Goal: Task Accomplishment & Management: Manage account settings

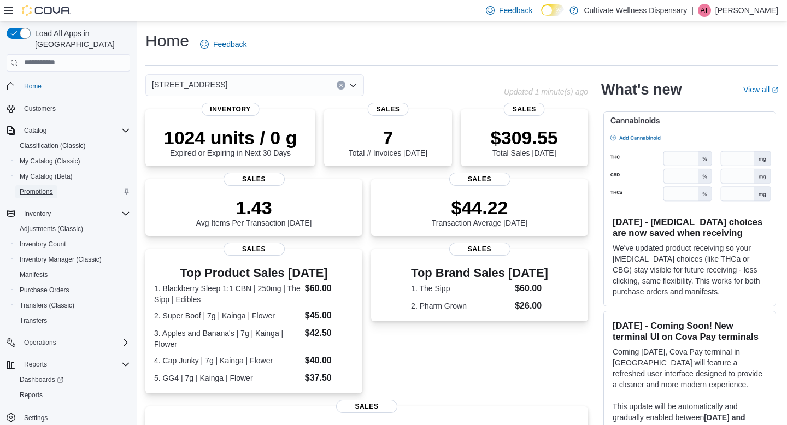
click at [44, 187] on span "Promotions" at bounding box center [36, 191] width 33 height 9
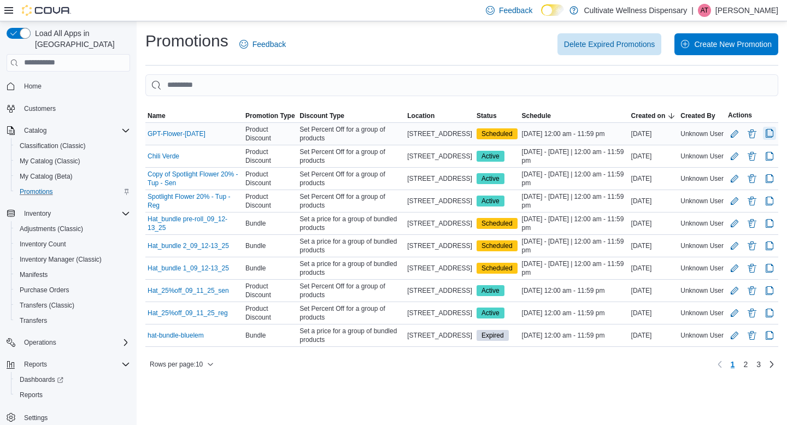
click at [771, 133] on button "Clone Promotion" at bounding box center [769, 133] width 13 height 13
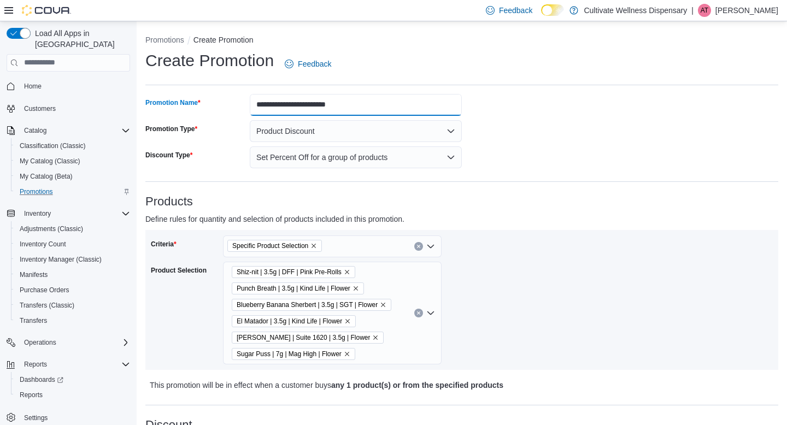
drag, startPoint x: 286, startPoint y: 104, endPoint x: 244, endPoint y: 105, distance: 42.1
click at [244, 105] on div "**********" at bounding box center [303, 105] width 316 height 22
click at [358, 98] on input "**********" at bounding box center [356, 105] width 212 height 22
click at [345, 103] on input "**********" at bounding box center [356, 105] width 212 height 22
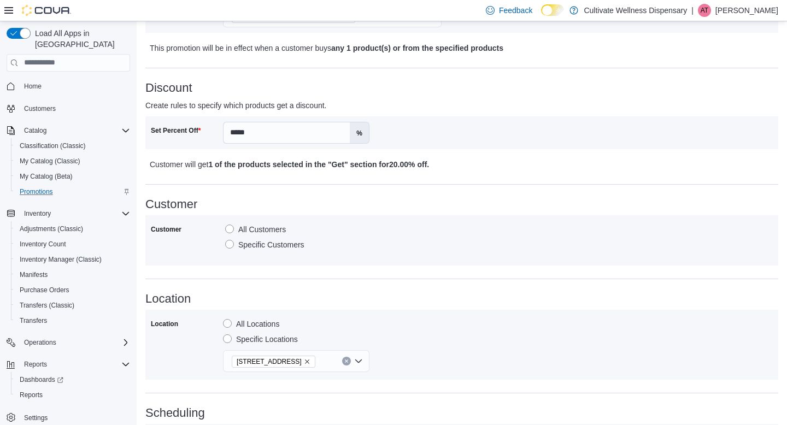
scroll to position [330, 0]
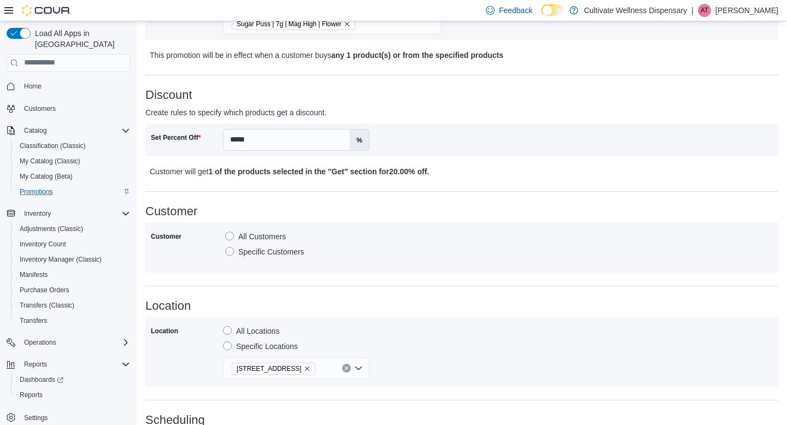
type input "**********"
click at [230, 252] on label "Specific Customers" at bounding box center [264, 251] width 79 height 13
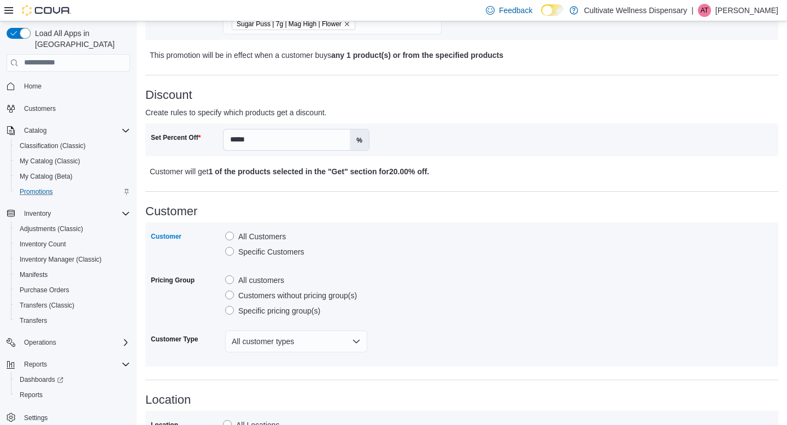
click at [231, 310] on label "Specific pricing group(s)" at bounding box center [272, 310] width 95 height 13
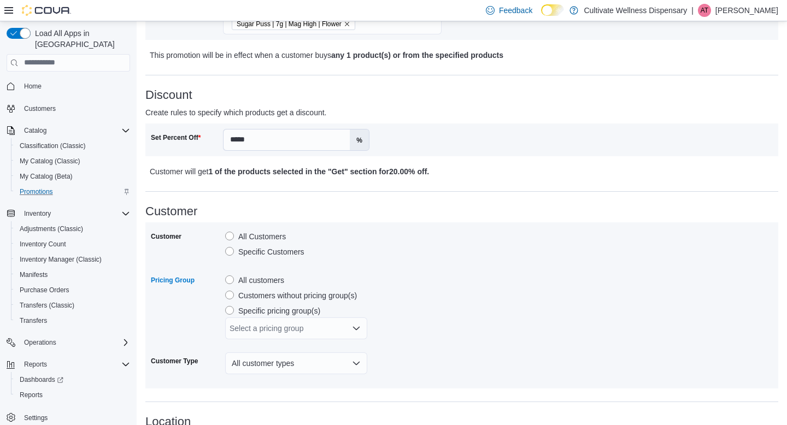
click at [295, 328] on div "Select a pricing group" at bounding box center [296, 328] width 142 height 22
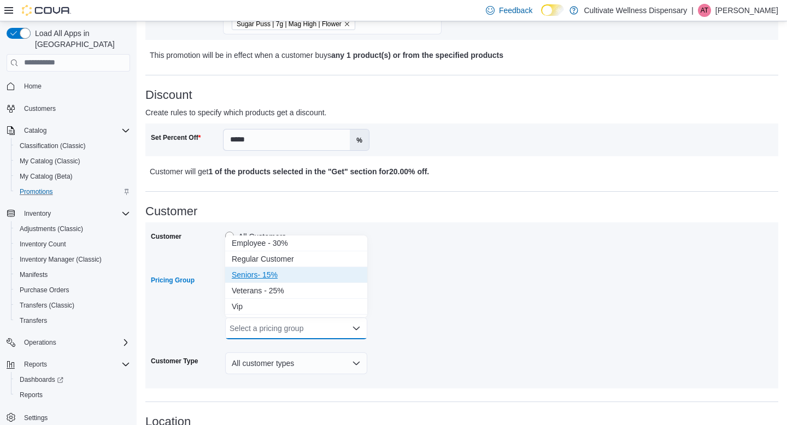
click at [307, 279] on span "Seniors- 15%" at bounding box center [296, 274] width 129 height 11
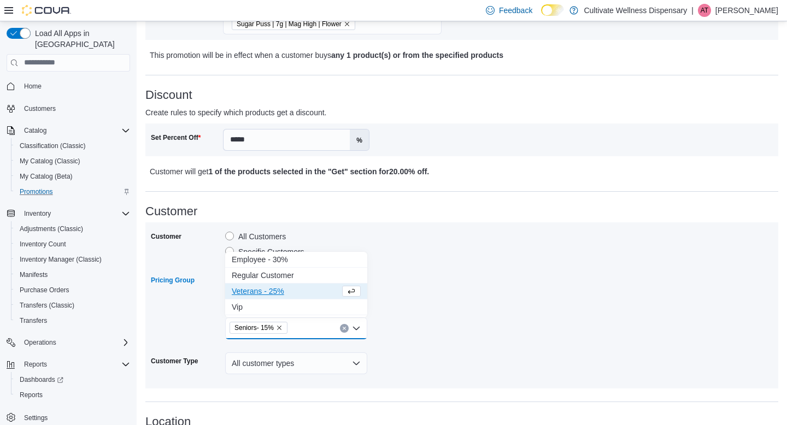
click at [405, 280] on div "Customer All Customers Specific Customers Pricing Group All customers Customers…" at bounding box center [462, 305] width 622 height 155
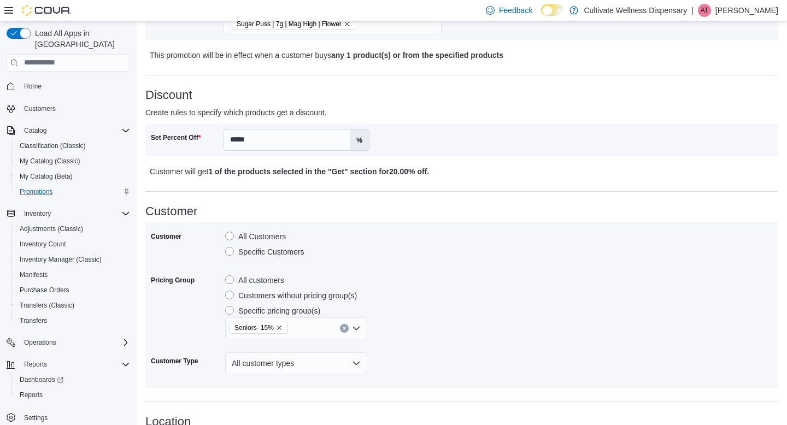
click at [301, 334] on div "Seniors- 15%" at bounding box center [296, 328] width 142 height 22
click at [437, 315] on div "Customer All Customers Specific Customers Pricing Group All customers Customers…" at bounding box center [462, 305] width 622 height 155
click at [262, 135] on input "*****" at bounding box center [286, 139] width 126 height 21
type input "*"
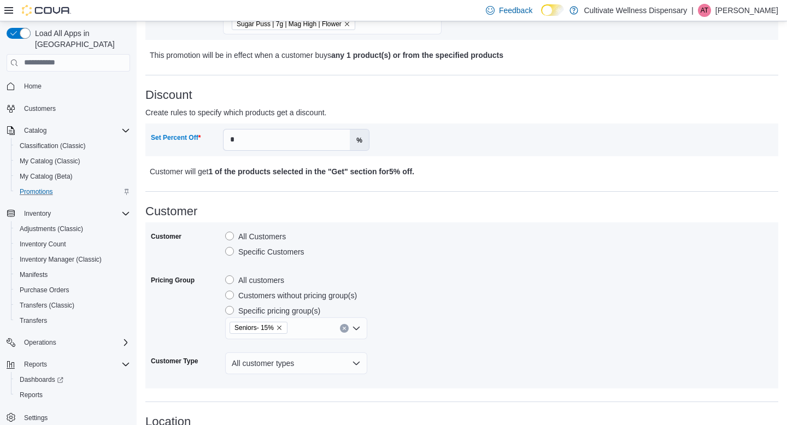
click at [406, 186] on div "**********" at bounding box center [461, 236] width 633 height 944
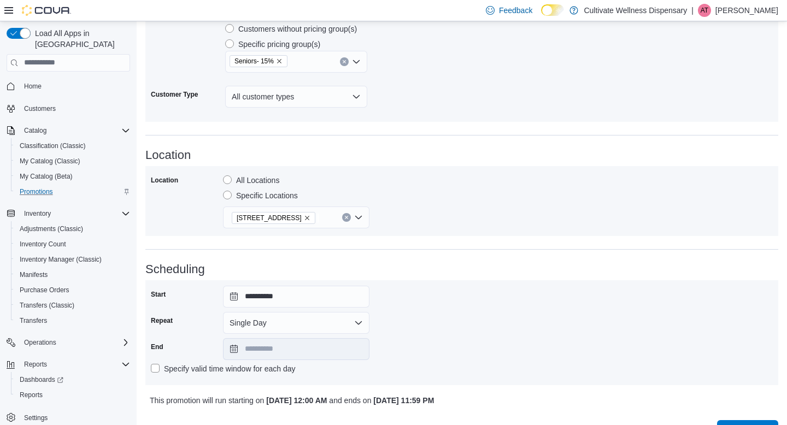
scroll to position [634, 0]
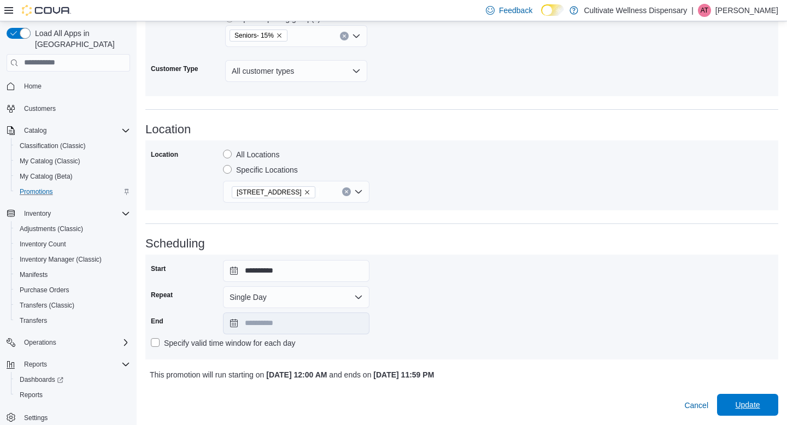
click at [747, 402] on span "Update" at bounding box center [747, 404] width 25 height 11
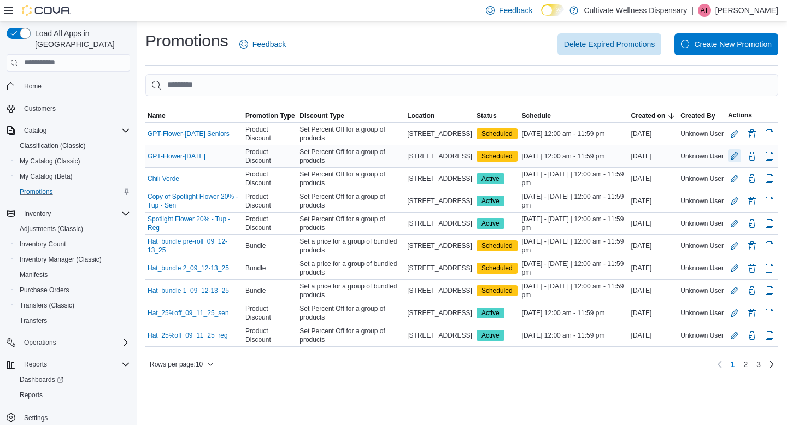
click at [735, 158] on button "Edit Promotion" at bounding box center [734, 155] width 13 height 13
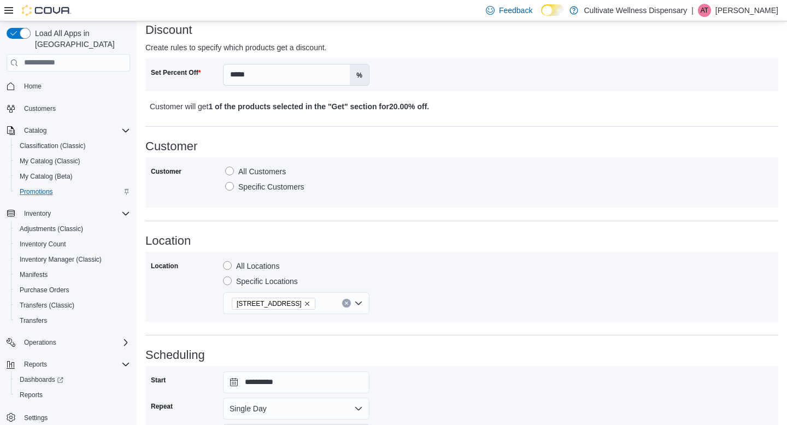
scroll to position [395, 0]
click at [227, 187] on label "Specific Customers" at bounding box center [264, 186] width 79 height 13
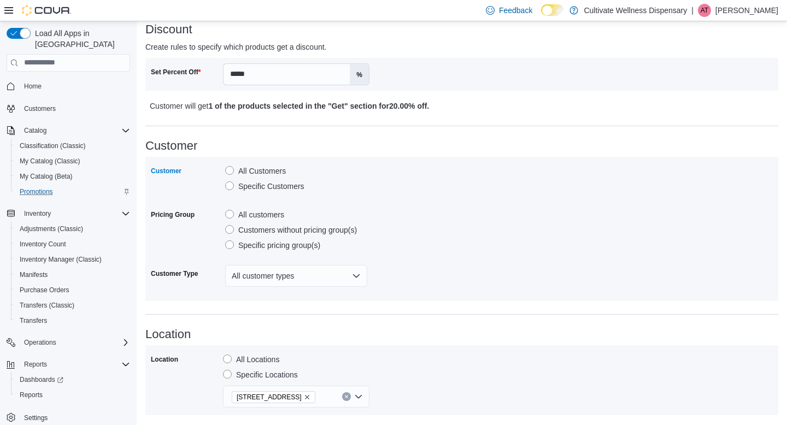
click at [238, 244] on label "Specific pricing group(s)" at bounding box center [272, 245] width 95 height 13
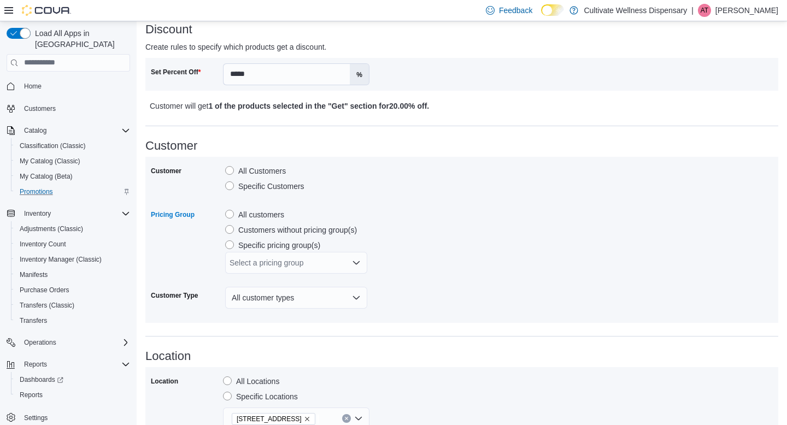
click at [309, 269] on div "Select a pricing group" at bounding box center [296, 263] width 142 height 22
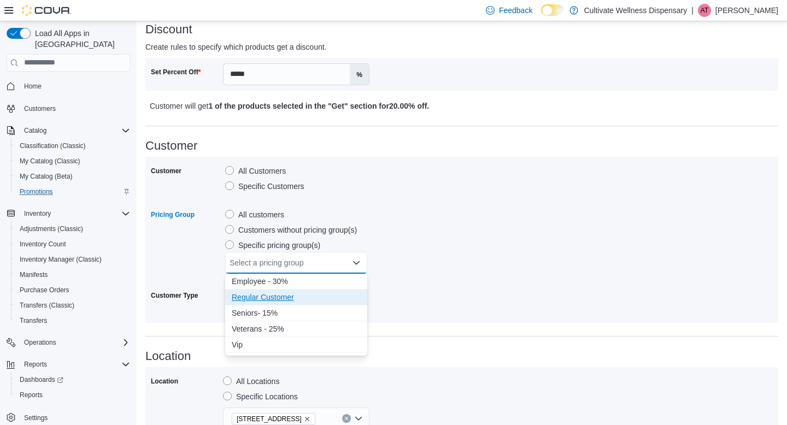
click at [294, 302] on span "Regular Customer" at bounding box center [296, 297] width 129 height 11
click at [446, 288] on div "Customer All Customers Specific Customers Pricing Group All customers Customers…" at bounding box center [462, 239] width 622 height 155
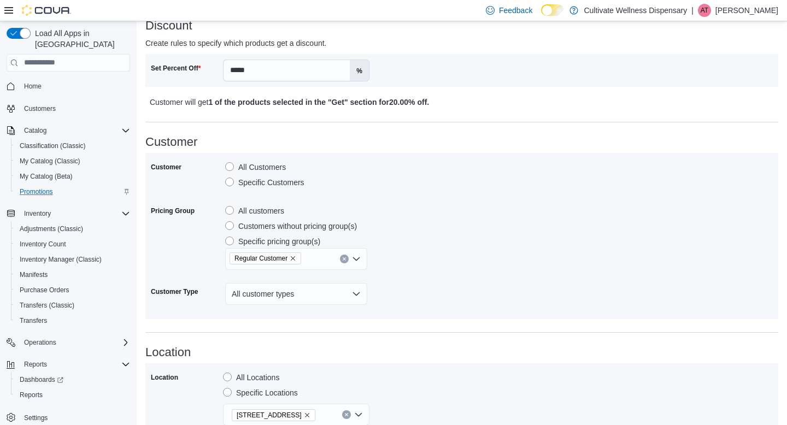
scroll to position [405, 0]
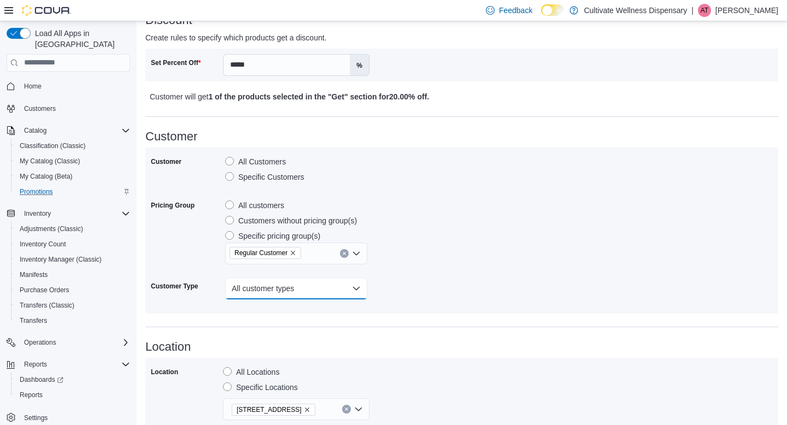
click at [346, 286] on button "All customer types" at bounding box center [296, 288] width 142 height 22
click at [434, 280] on div "Customer All Customers Specific Customers Pricing Group All customers Customers…" at bounding box center [462, 230] width 622 height 155
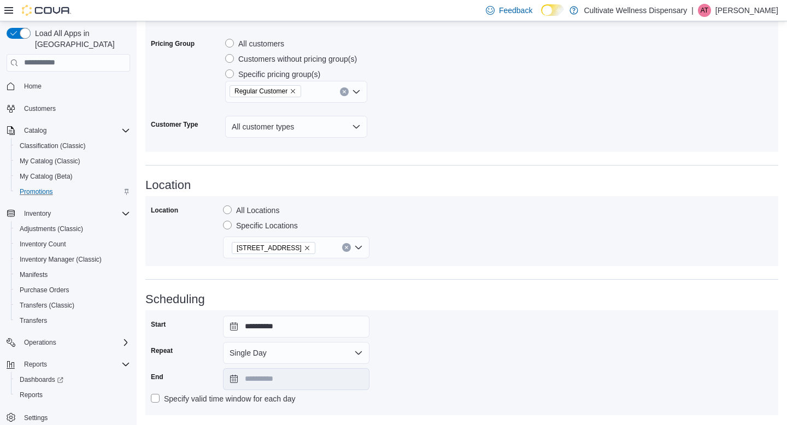
scroll to position [634, 0]
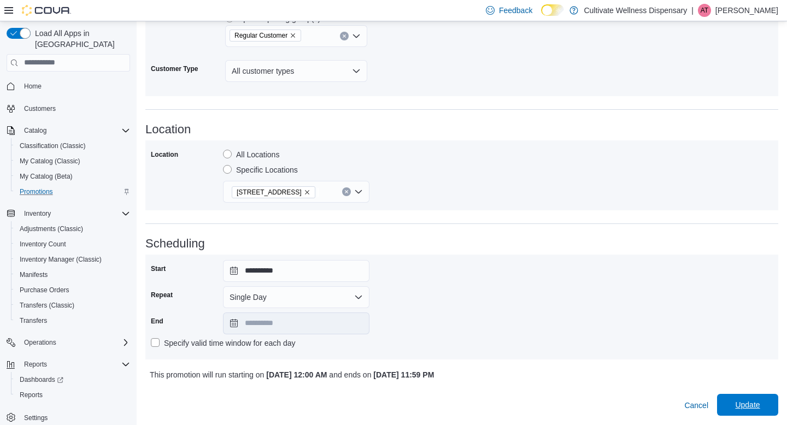
click at [741, 403] on span "Update" at bounding box center [747, 404] width 25 height 11
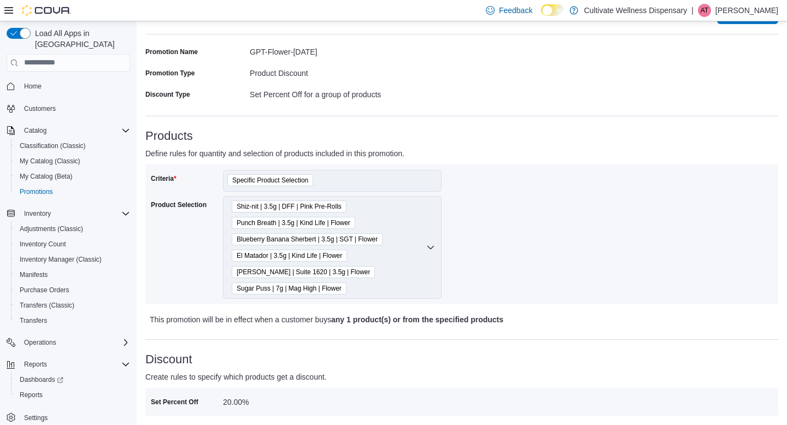
scroll to position [25, 0]
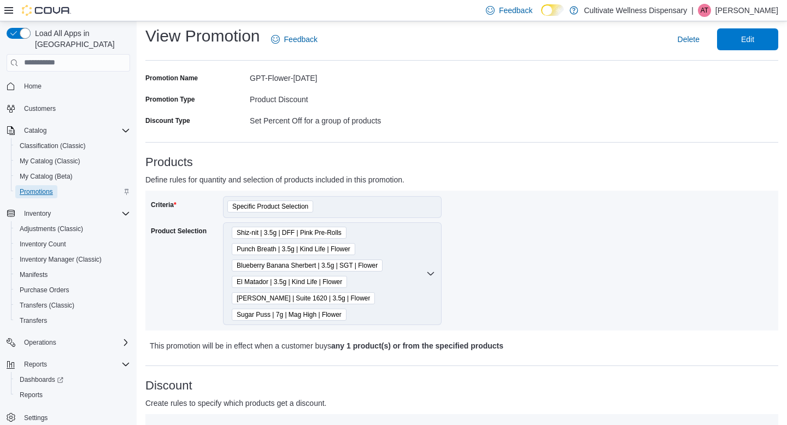
click at [49, 187] on span "Promotions" at bounding box center [36, 191] width 33 height 9
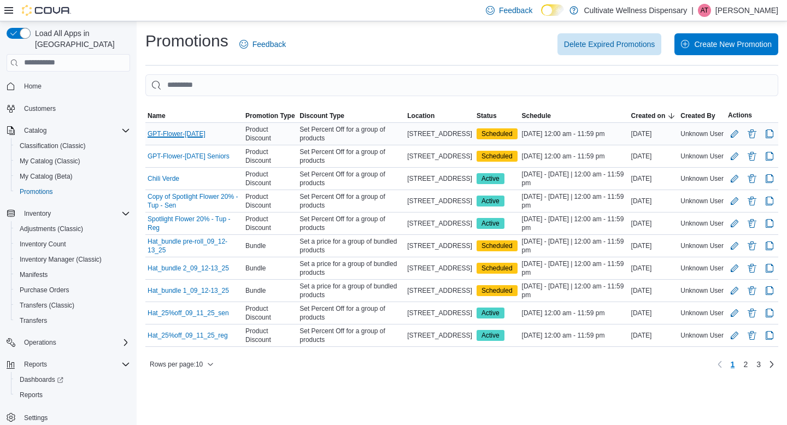
click at [176, 134] on link "GPT-Flower-Friday" at bounding box center [176, 133] width 58 height 9
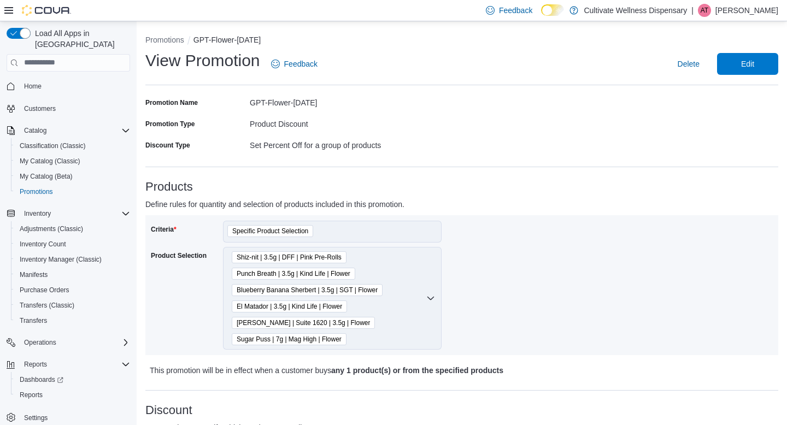
click at [494, 281] on div "Criteria Specific Product Selection Product Selection Shiz-nit | 3.5g | DFF | P…" at bounding box center [462, 285] width 622 height 129
click at [37, 82] on span "Home" at bounding box center [32, 86] width 17 height 9
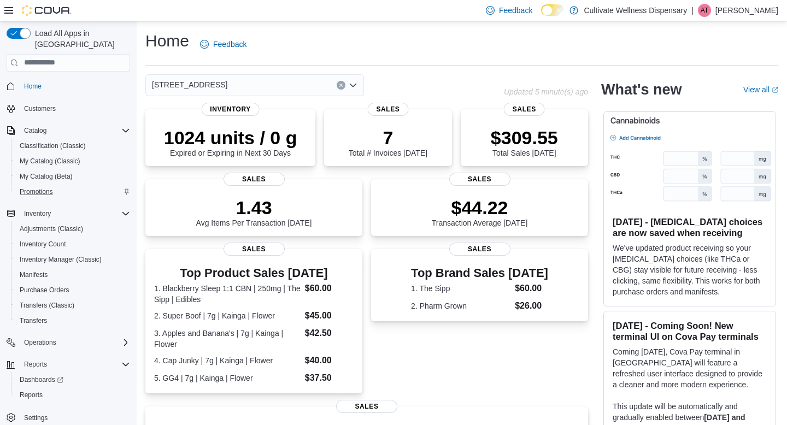
scroll to position [2, 0]
